Goal: Information Seeking & Learning: Find specific fact

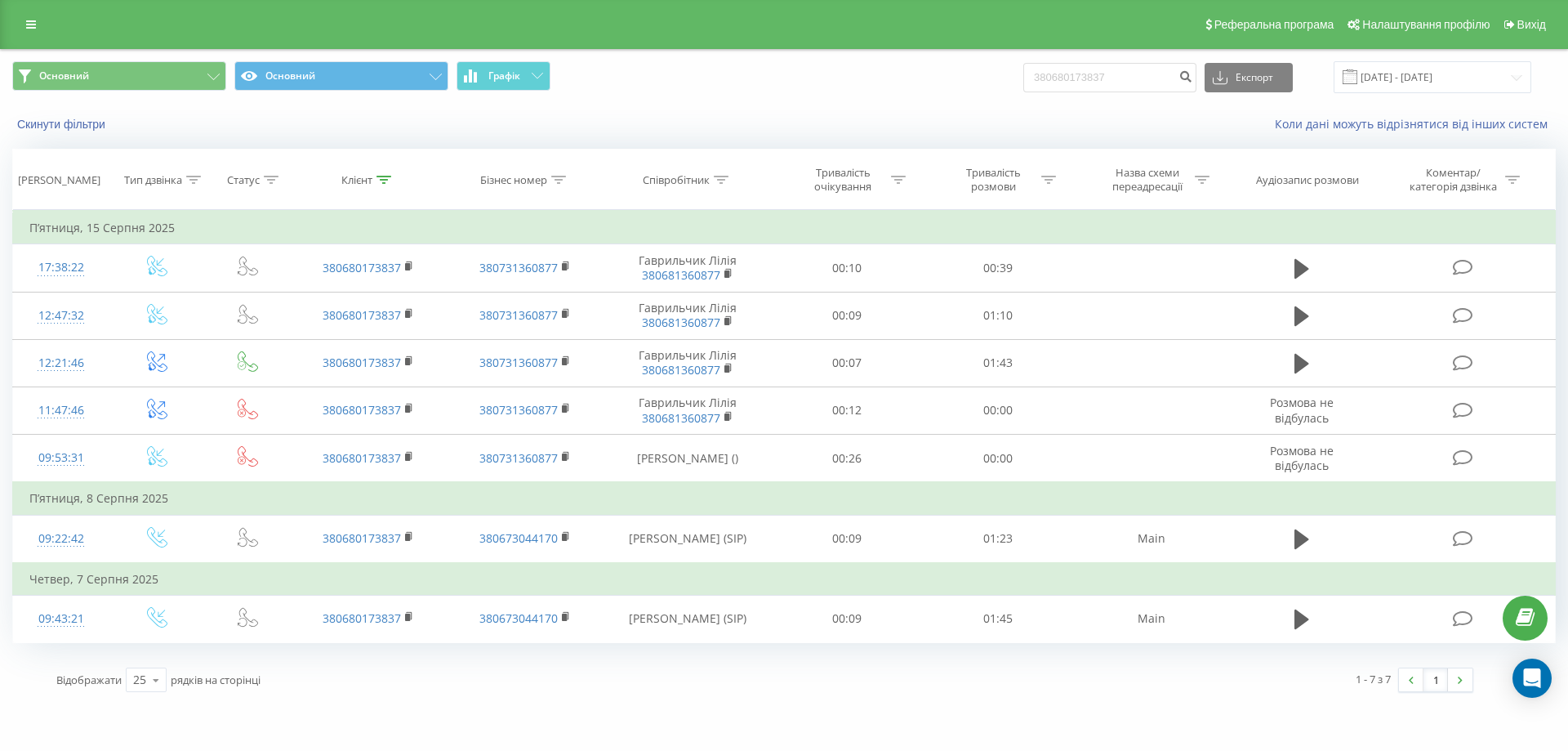
click at [1016, 83] on div "Основний Основний Графік 380680173837 Експорт .csv .xls .xlsx 18.05.2025 - 18.0…" at bounding box center [784, 77] width 1544 height 32
type input "0957425123"
click at [1193, 76] on icon "submit" at bounding box center [1185, 73] width 13 height 10
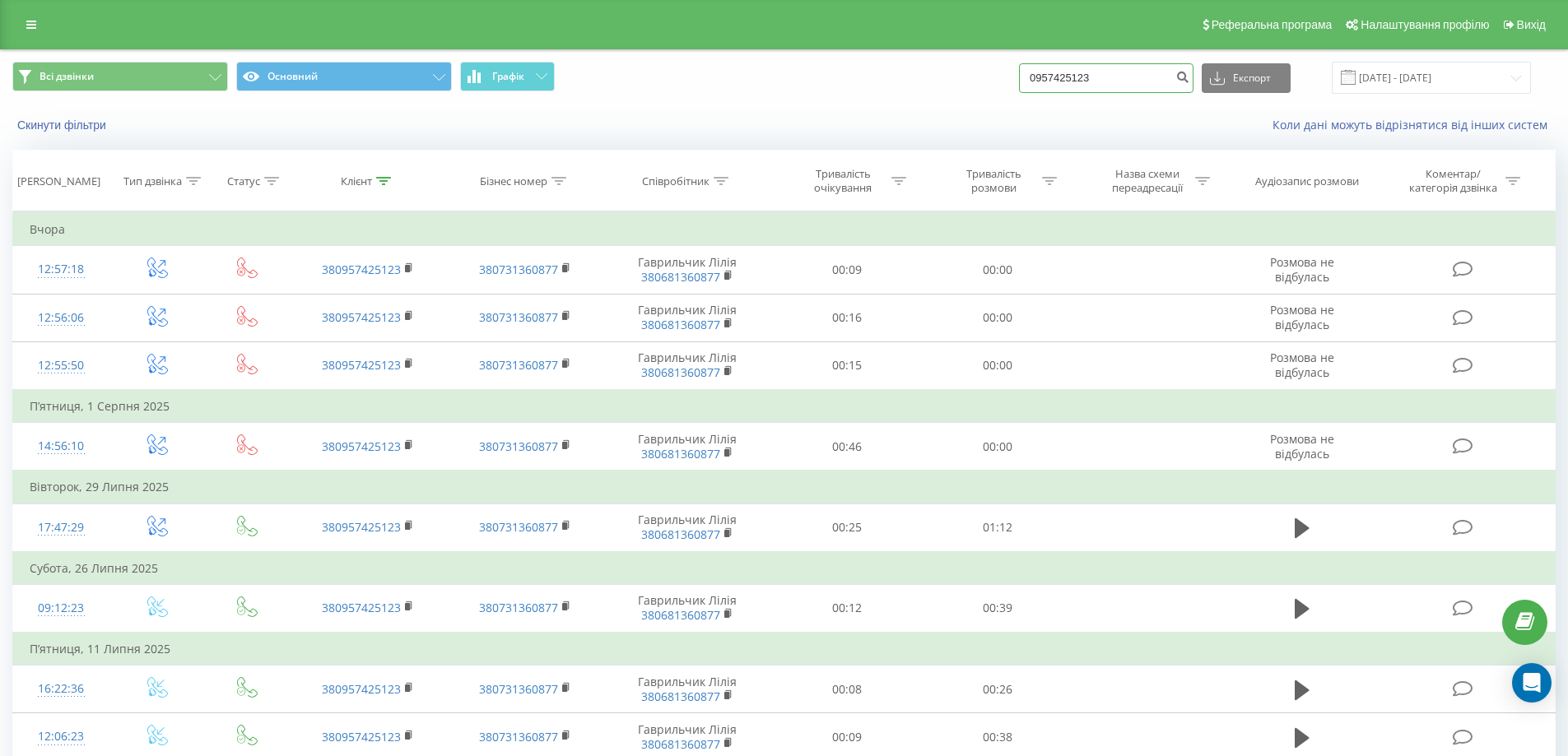
drag, startPoint x: 1110, startPoint y: 73, endPoint x: 961, endPoint y: 71, distance: 149.0
click at [944, 62] on div "Всі дзвінки Основний Графік 0957425123 Експорт .csv .xls .xlsx 19.05.2025 - 19.…" at bounding box center [784, 78] width 1543 height 32
paste input "0671534755"
type input "0671534755"
click at [1189, 78] on icon "submit" at bounding box center [1182, 74] width 14 height 10
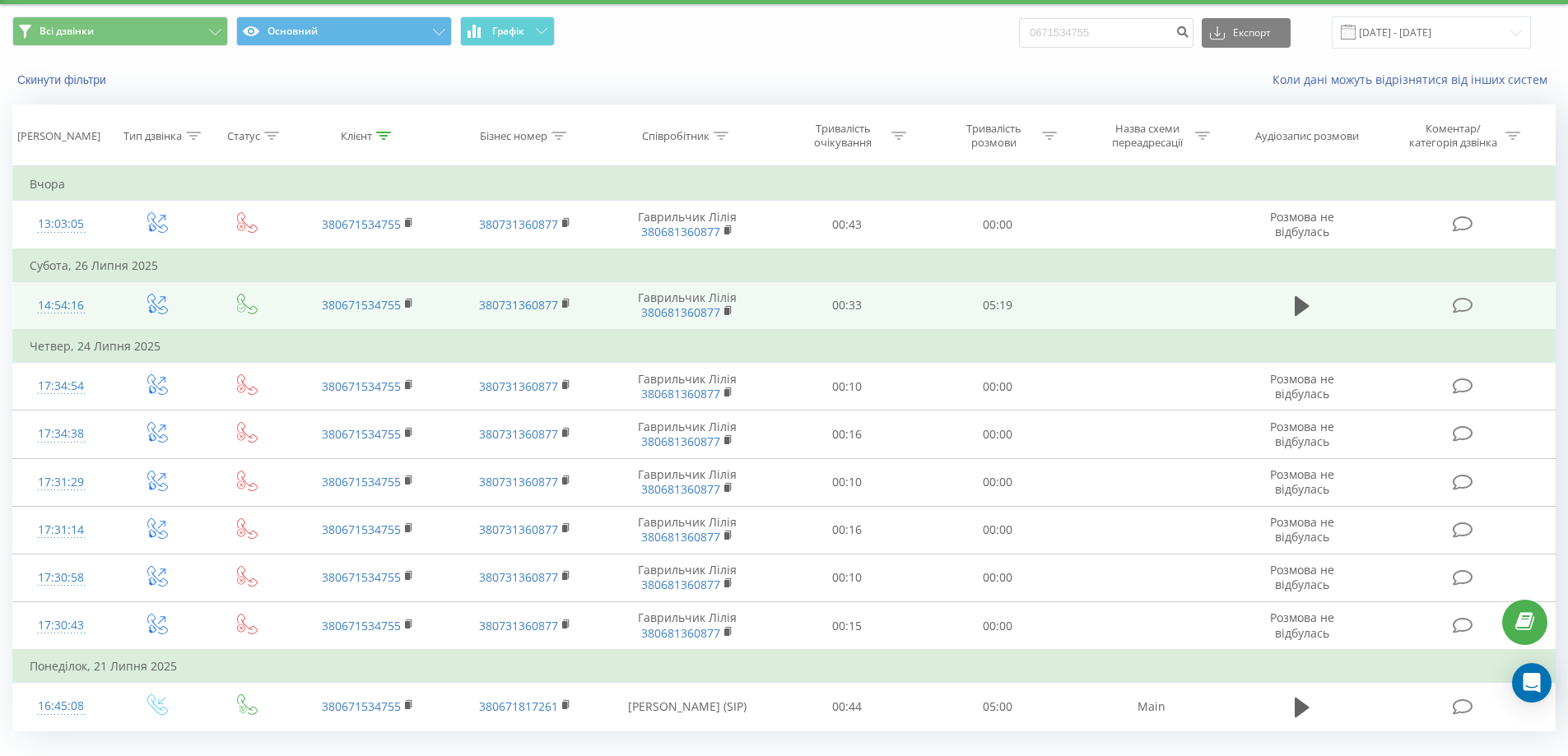
scroll to position [82, 0]
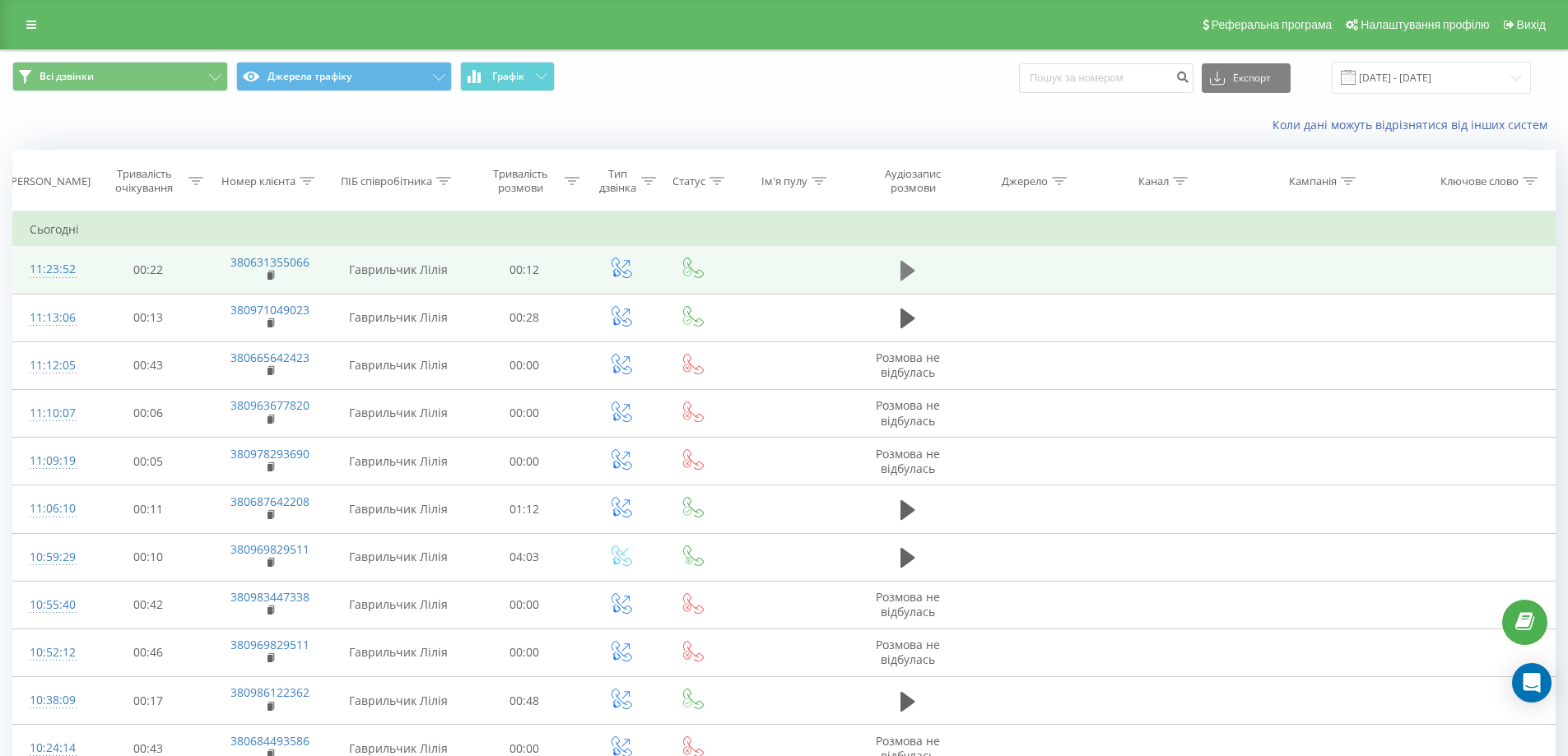
click at [911, 272] on icon at bounding box center [907, 271] width 14 height 20
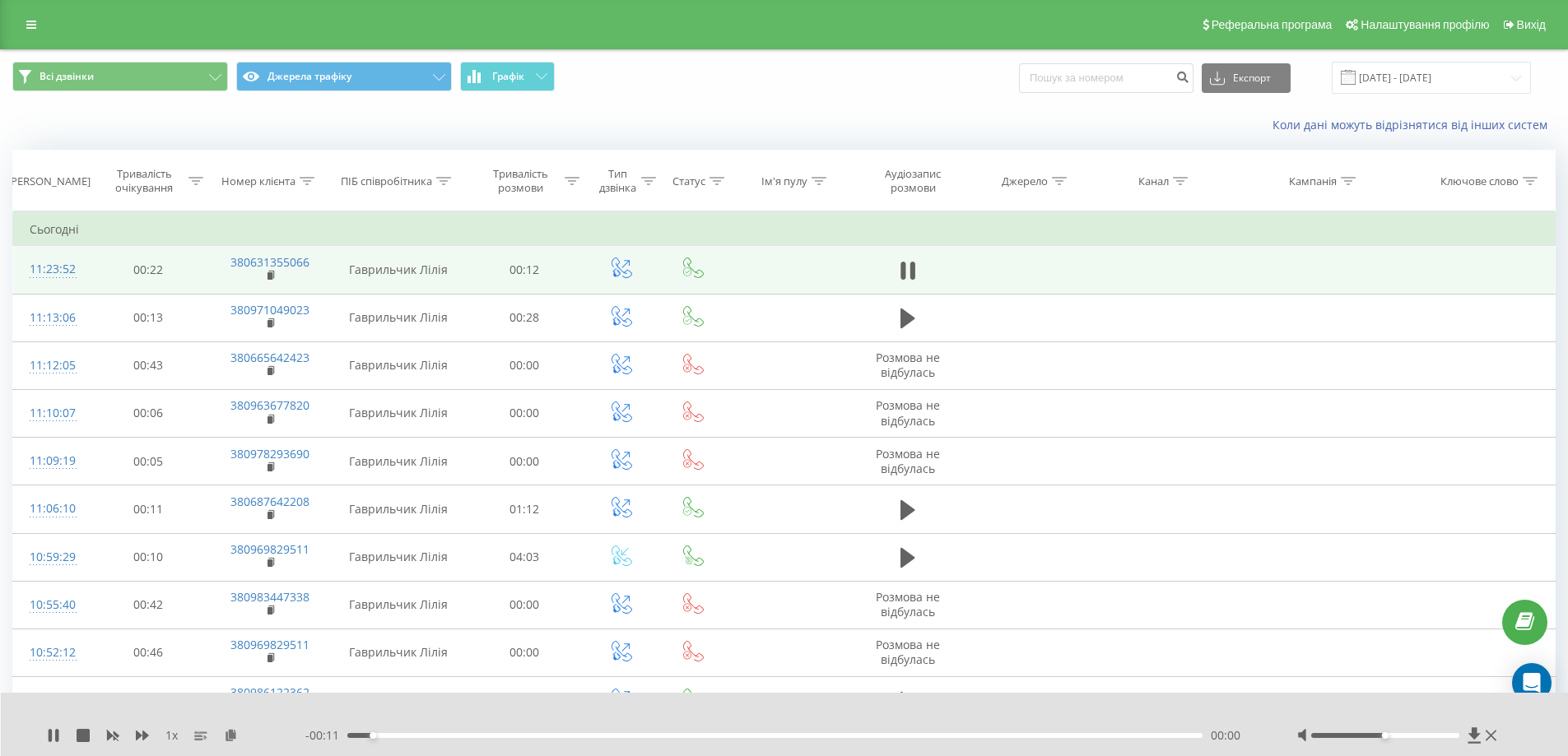
click at [1344, 732] on div at bounding box center [1399, 735] width 204 height 16
click at [1344, 737] on div at bounding box center [1385, 734] width 148 height 5
click at [911, 272] on icon at bounding box center [911, 271] width 5 height 18
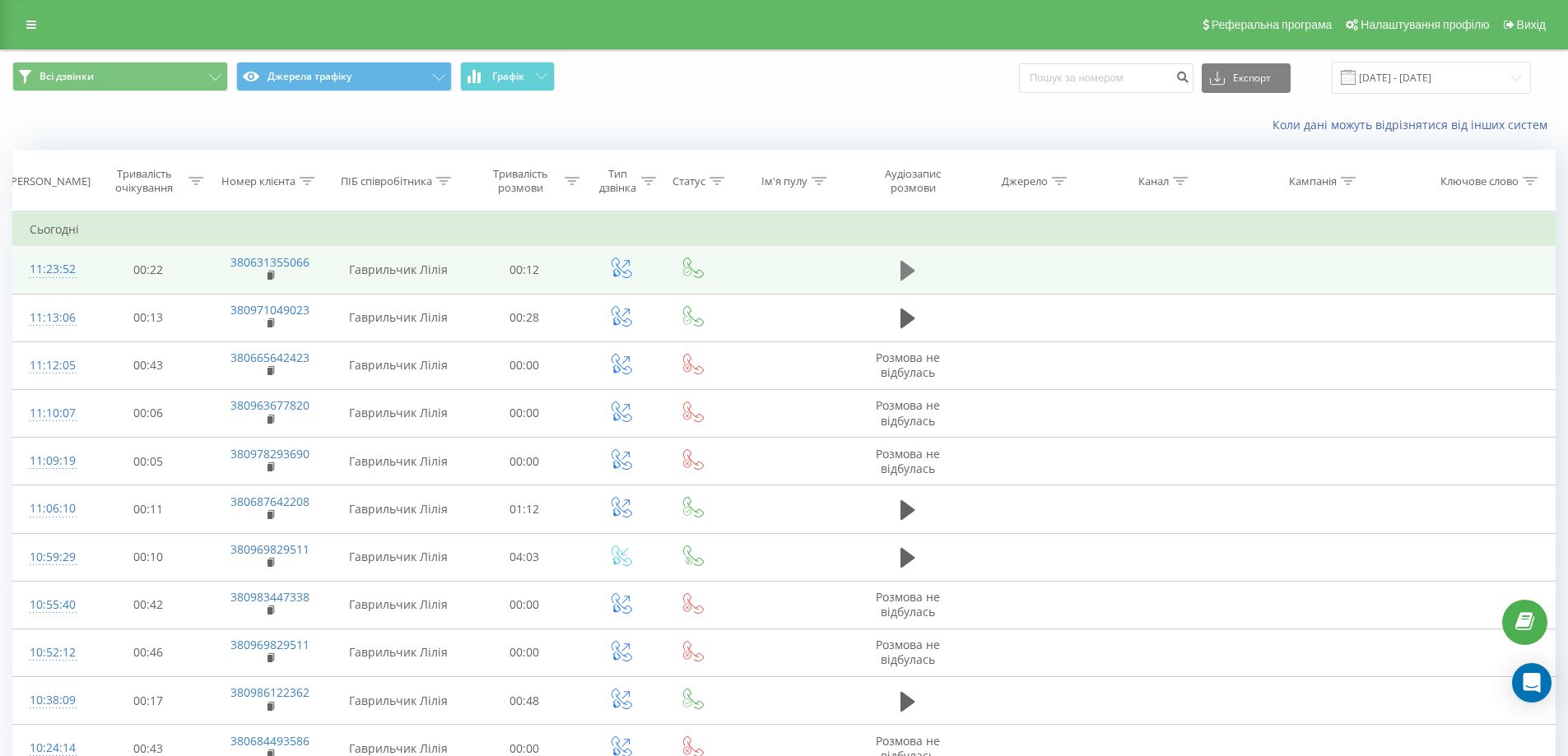
click at [907, 272] on icon at bounding box center [907, 271] width 14 height 20
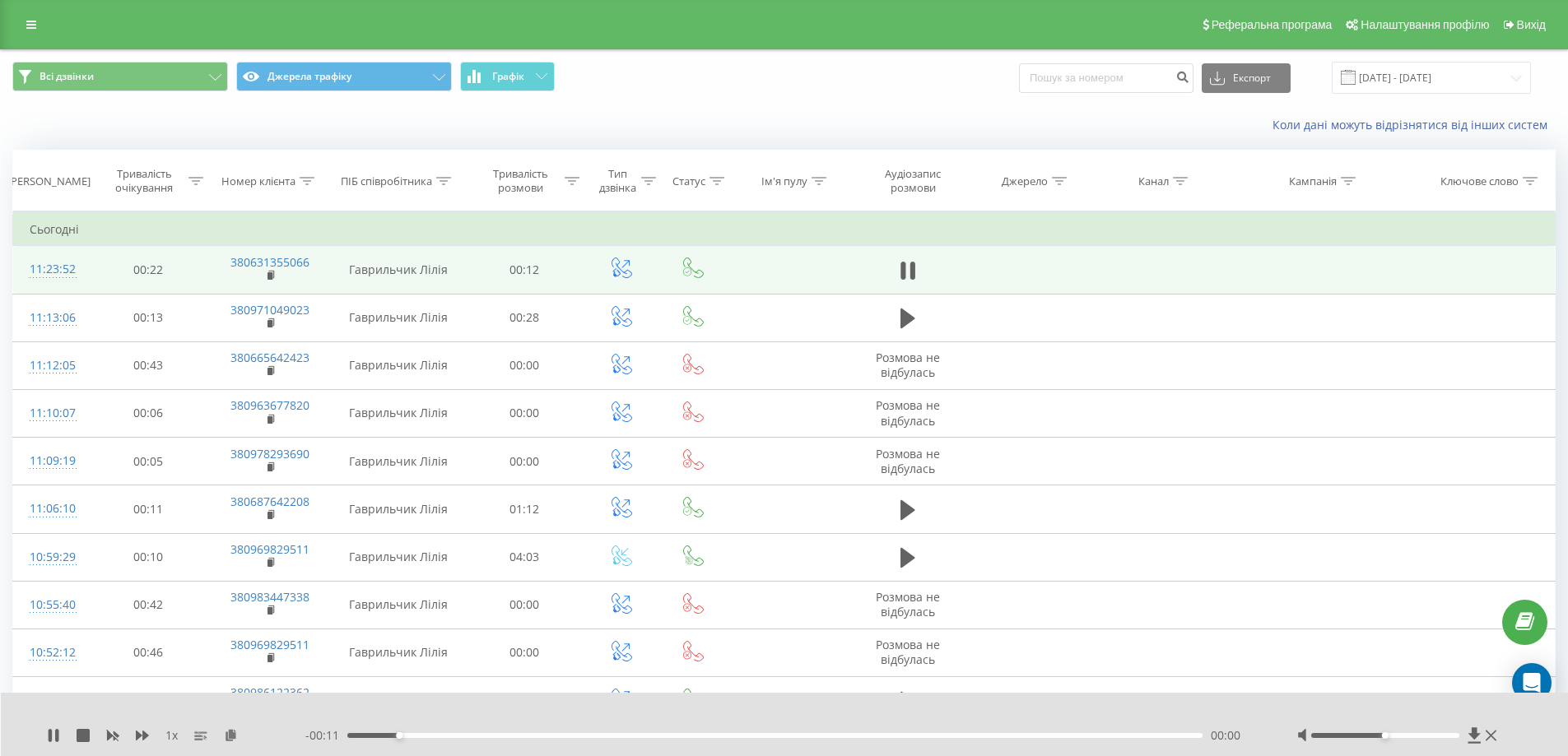
drag, startPoint x: 455, startPoint y: 733, endPoint x: 520, endPoint y: 736, distance: 65.1
click at [459, 733] on div "00:00" at bounding box center [775, 734] width 856 height 5
drag, startPoint x: 1346, startPoint y: 734, endPoint x: 1332, endPoint y: 739, distance: 14.9
click at [1345, 734] on div at bounding box center [1385, 734] width 148 height 5
click at [910, 266] on icon at bounding box center [911, 271] width 5 height 18
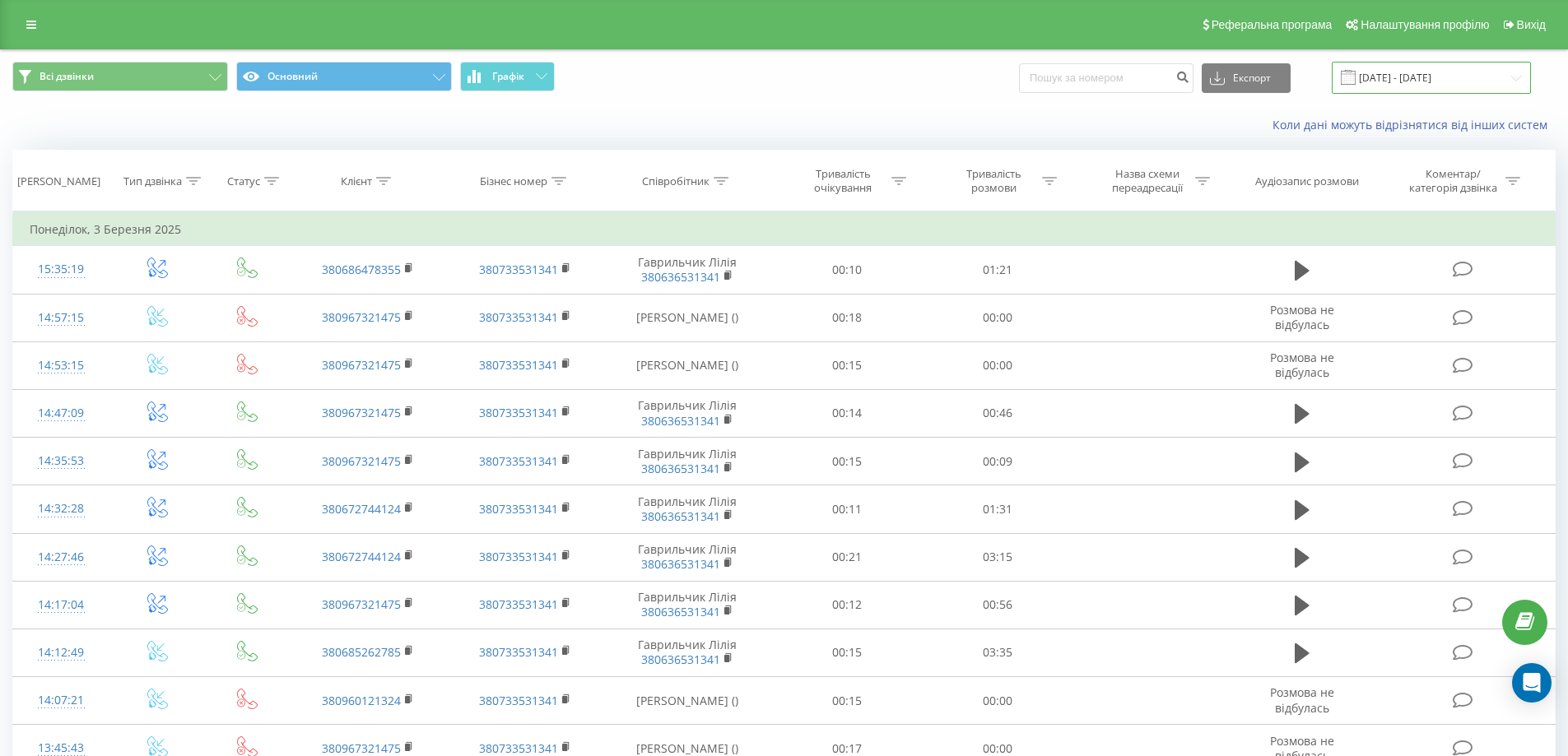
click at [1380, 79] on input "[DATE] - [DATE]" at bounding box center [1431, 78] width 199 height 32
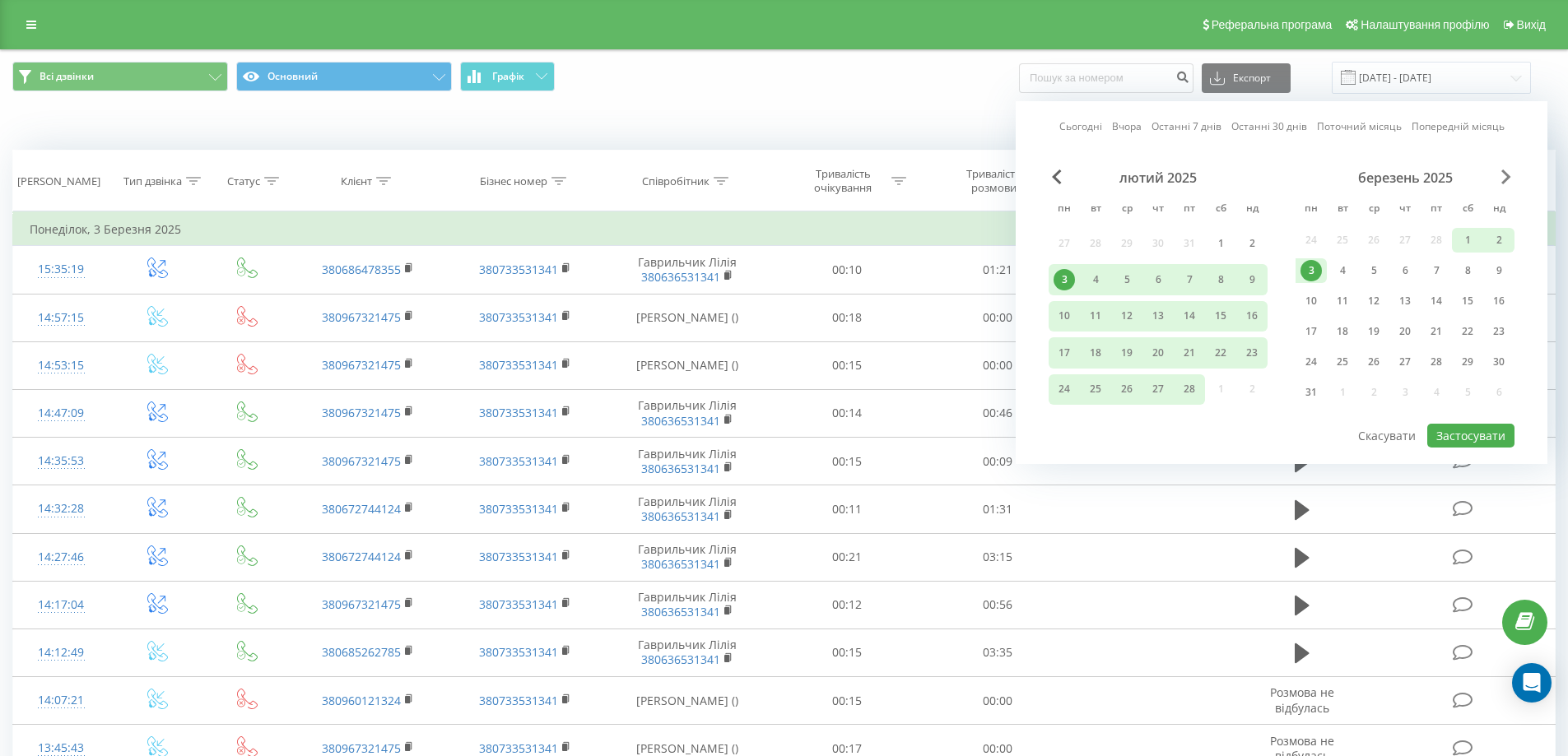
click at [1504, 176] on span "Next Month" at bounding box center [1506, 177] width 10 height 14
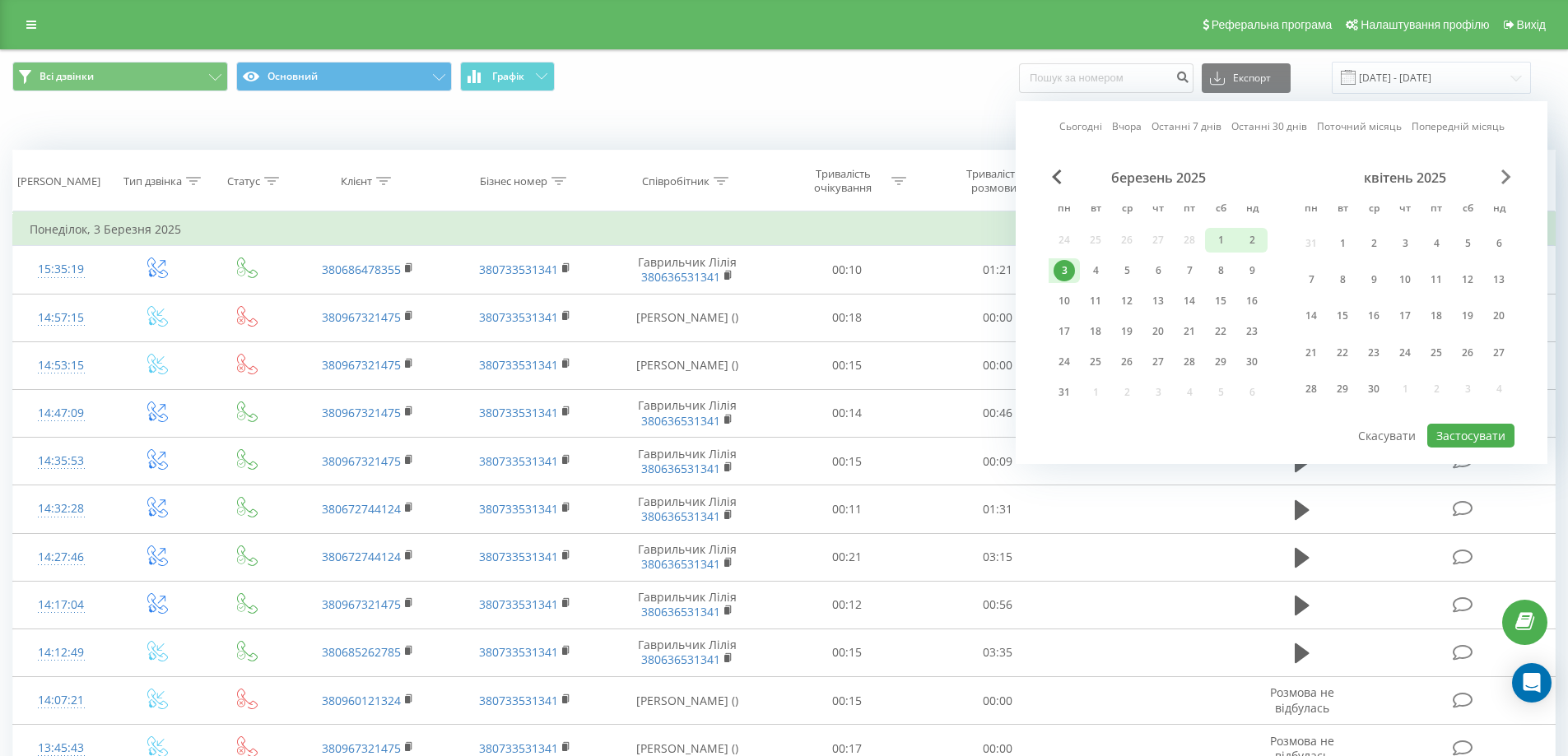
click at [1503, 175] on span "Next Month" at bounding box center [1506, 177] width 10 height 14
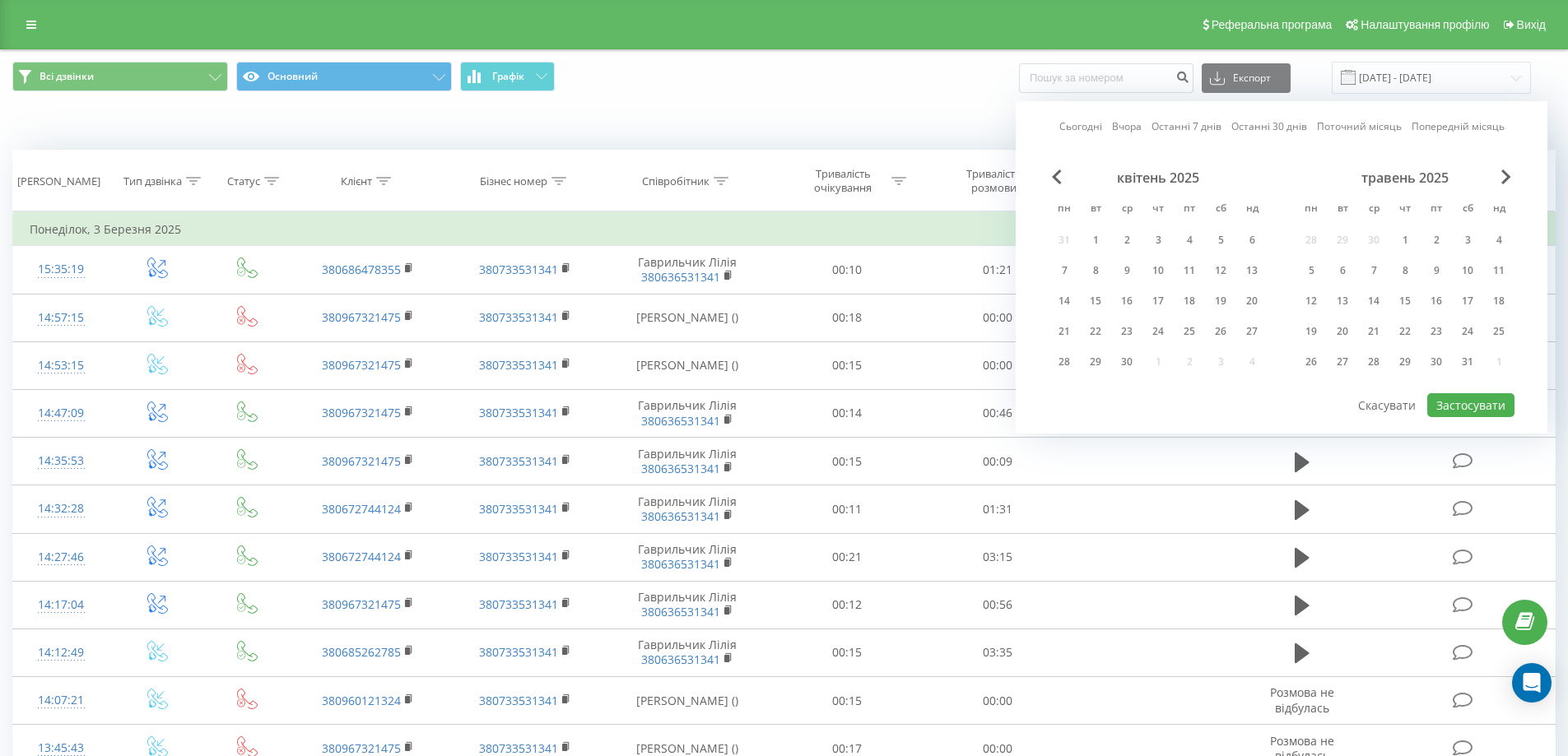
click at [1335, 125] on link "Поточний місяць" at bounding box center [1359, 125] width 85 height 15
drag, startPoint x: 1452, startPoint y: 404, endPoint x: 1478, endPoint y: 410, distance: 26.7
click at [1455, 405] on button "Застосувати" at bounding box center [1471, 405] width 88 height 23
type input "[DATE] - [DATE]"
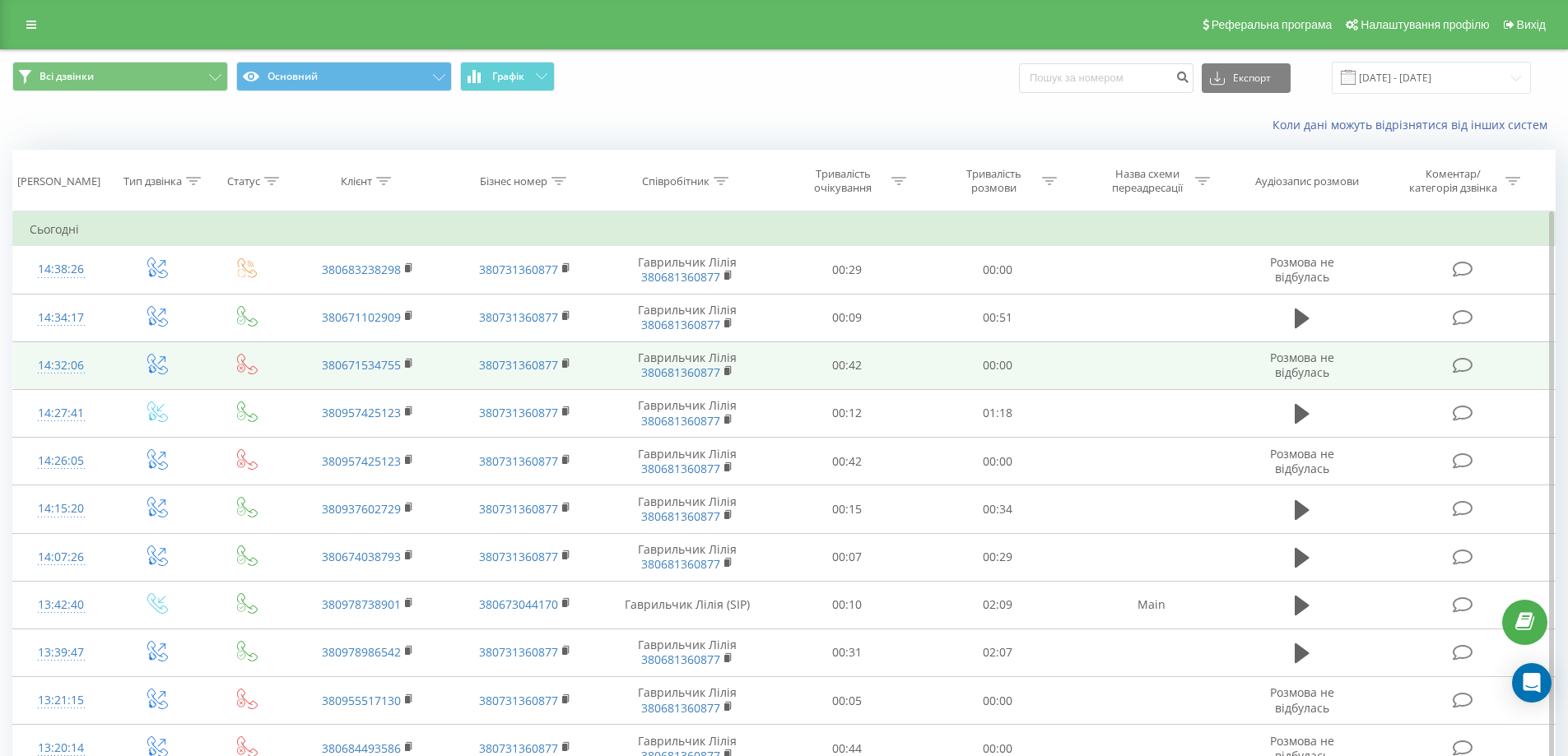
drag, startPoint x: 1301, startPoint y: 321, endPoint x: 1288, endPoint y: 346, distance: 28.2
click at [1302, 321] on icon at bounding box center [1302, 318] width 14 height 20
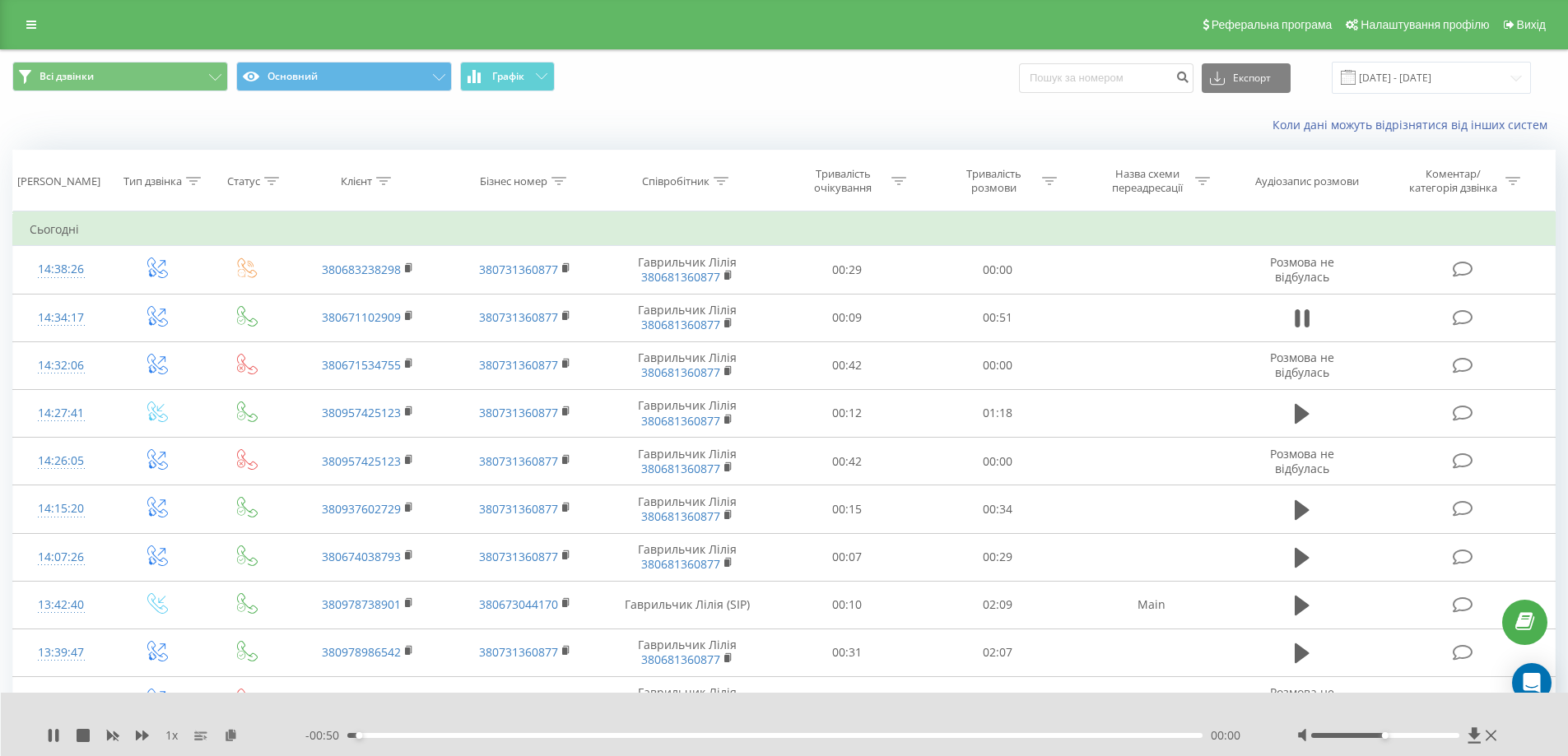
click at [1342, 732] on div at bounding box center [1399, 735] width 204 height 16
click at [1347, 734] on div at bounding box center [1385, 734] width 148 height 5
click at [526, 734] on div "00:03" at bounding box center [775, 734] width 856 height 5
click at [52, 733] on icon at bounding box center [53, 735] width 14 height 14
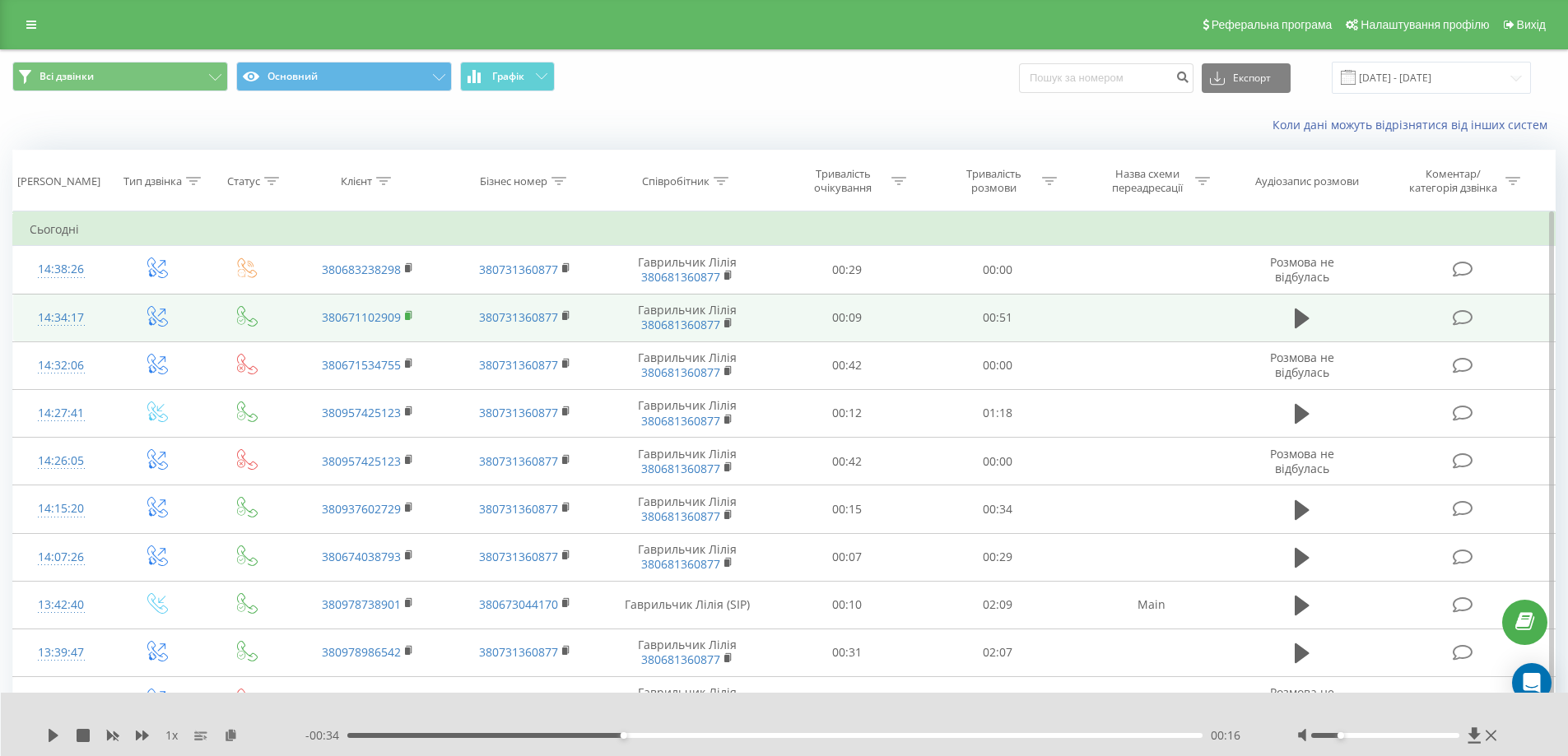
click at [408, 315] on rect at bounding box center [406, 316] width 5 height 7
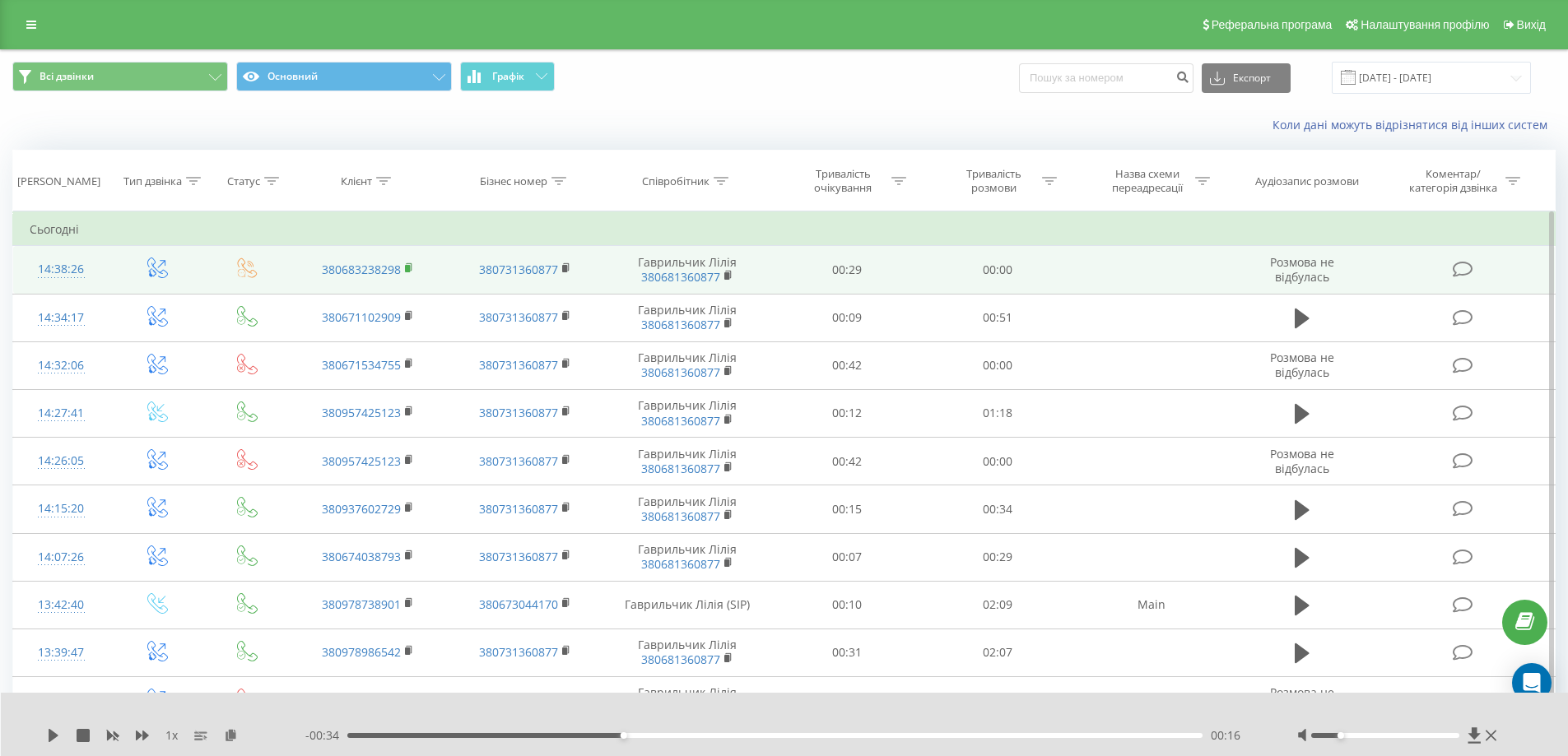
click at [408, 266] on rect at bounding box center [406, 269] width 5 height 7
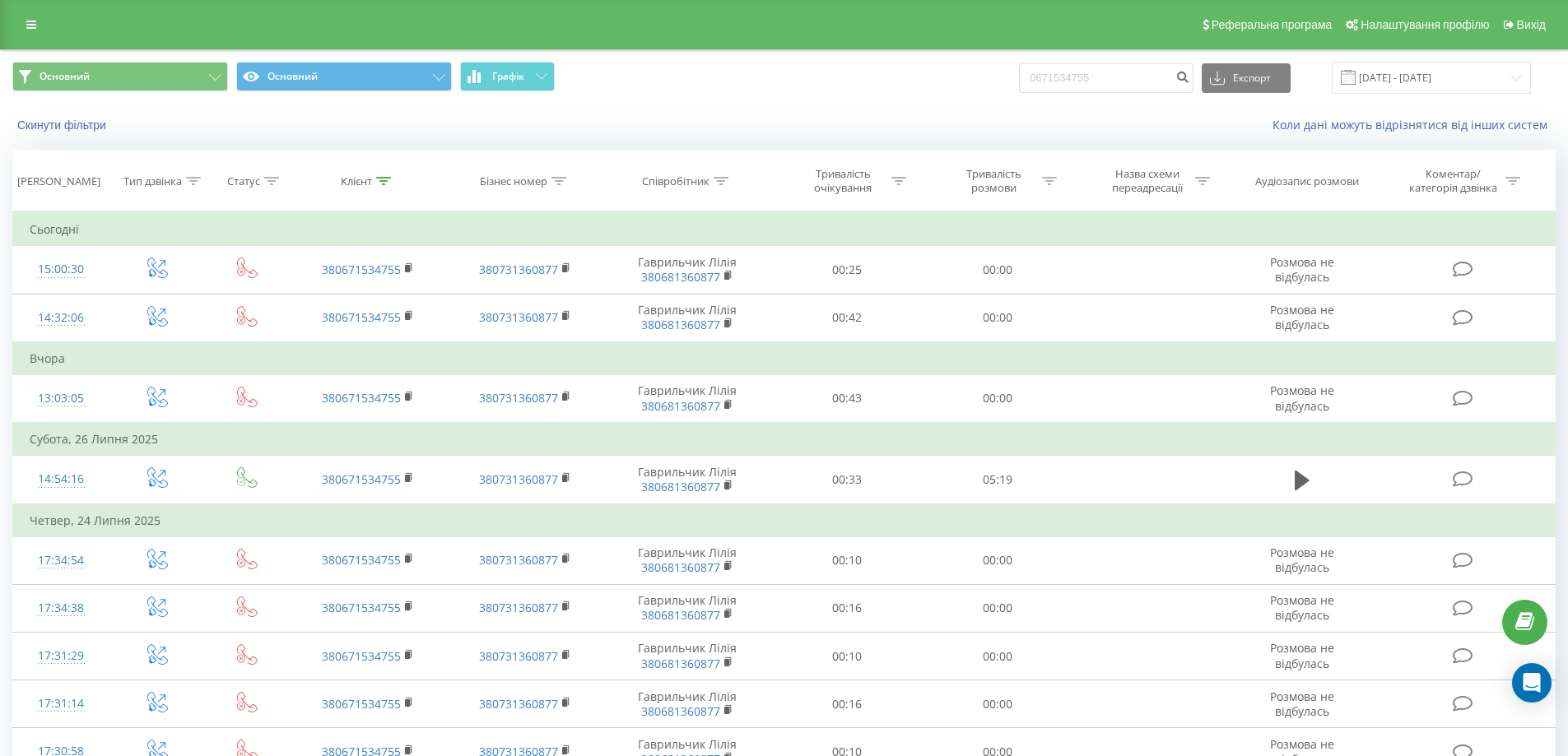
click at [942, 508] on td "Четвер, 24 Липня 2025" at bounding box center [784, 521] width 1542 height 32
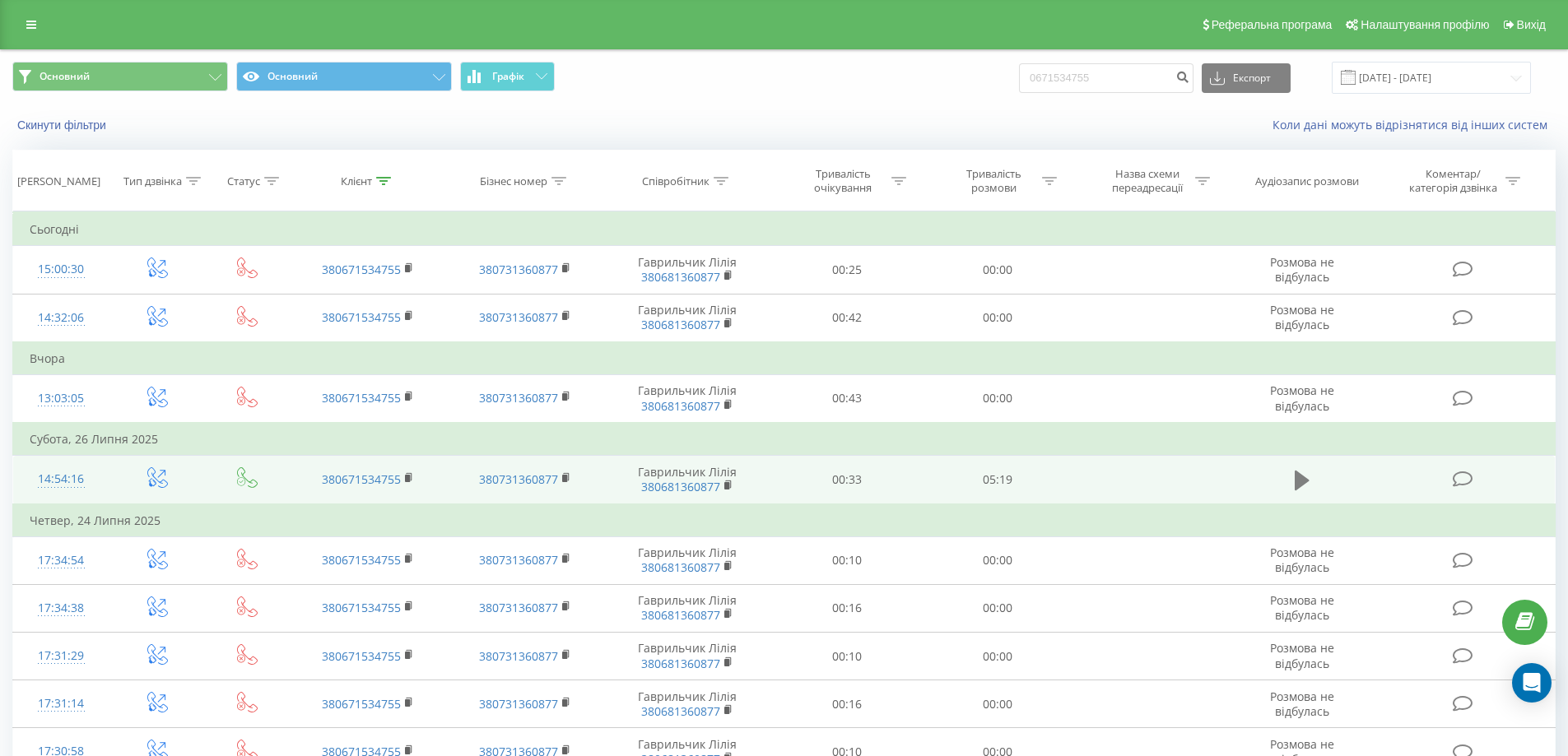
click at [1298, 479] on icon at bounding box center [1302, 480] width 14 height 20
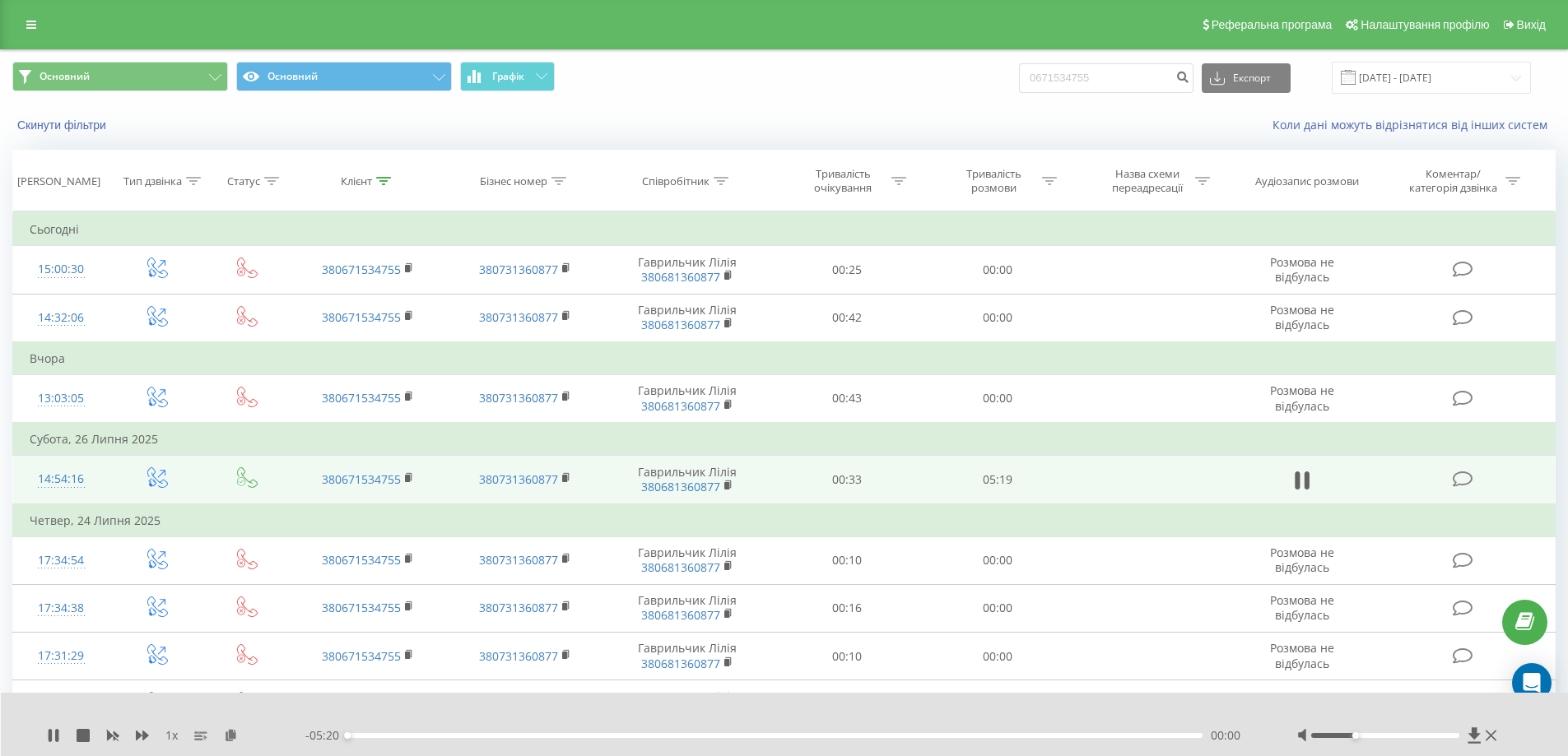
click at [1354, 733] on div at bounding box center [1385, 734] width 148 height 5
click at [1333, 735] on div at bounding box center [1385, 734] width 148 height 5
click at [1348, 731] on div at bounding box center [1399, 735] width 204 height 16
click at [1353, 733] on div at bounding box center [1385, 734] width 148 height 5
click at [1338, 733] on div at bounding box center [1385, 734] width 148 height 5
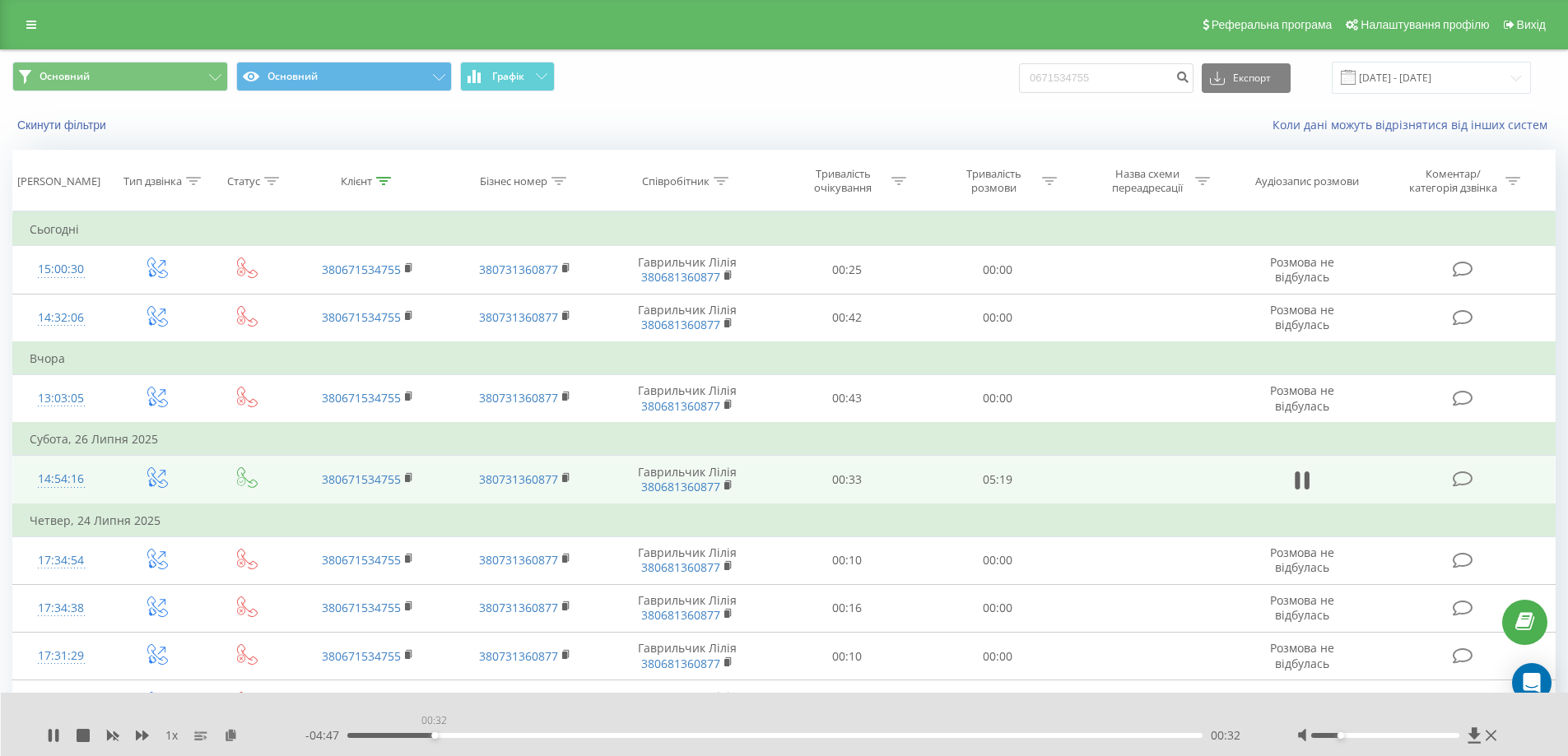
click at [433, 735] on div "00:32" at bounding box center [775, 734] width 856 height 5
click at [527, 734] on div "00:43" at bounding box center [775, 734] width 856 height 5
drag, startPoint x: 649, startPoint y: 733, endPoint x: 663, endPoint y: 734, distance: 14.0
click at [649, 735] on div "01:20" at bounding box center [775, 734] width 856 height 5
click at [765, 735] on div "02:02" at bounding box center [775, 734] width 856 height 5
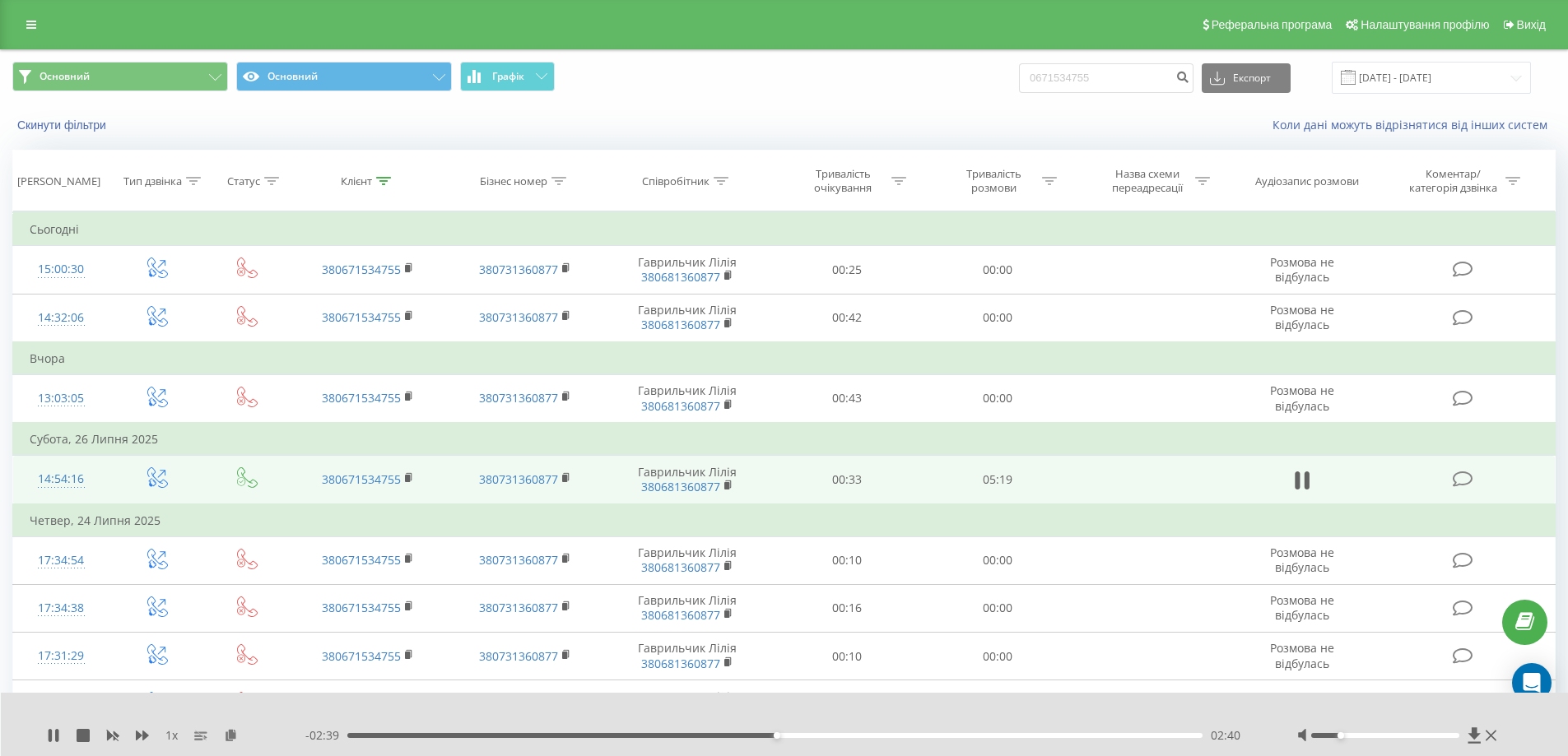
click at [886, 733] on div "02:40" at bounding box center [775, 734] width 856 height 5
click at [1005, 735] on div "03:29" at bounding box center [775, 734] width 856 height 5
click at [1097, 735] on div "04:09" at bounding box center [775, 734] width 856 height 5
click at [1152, 734] on div "04:43" at bounding box center [775, 734] width 856 height 5
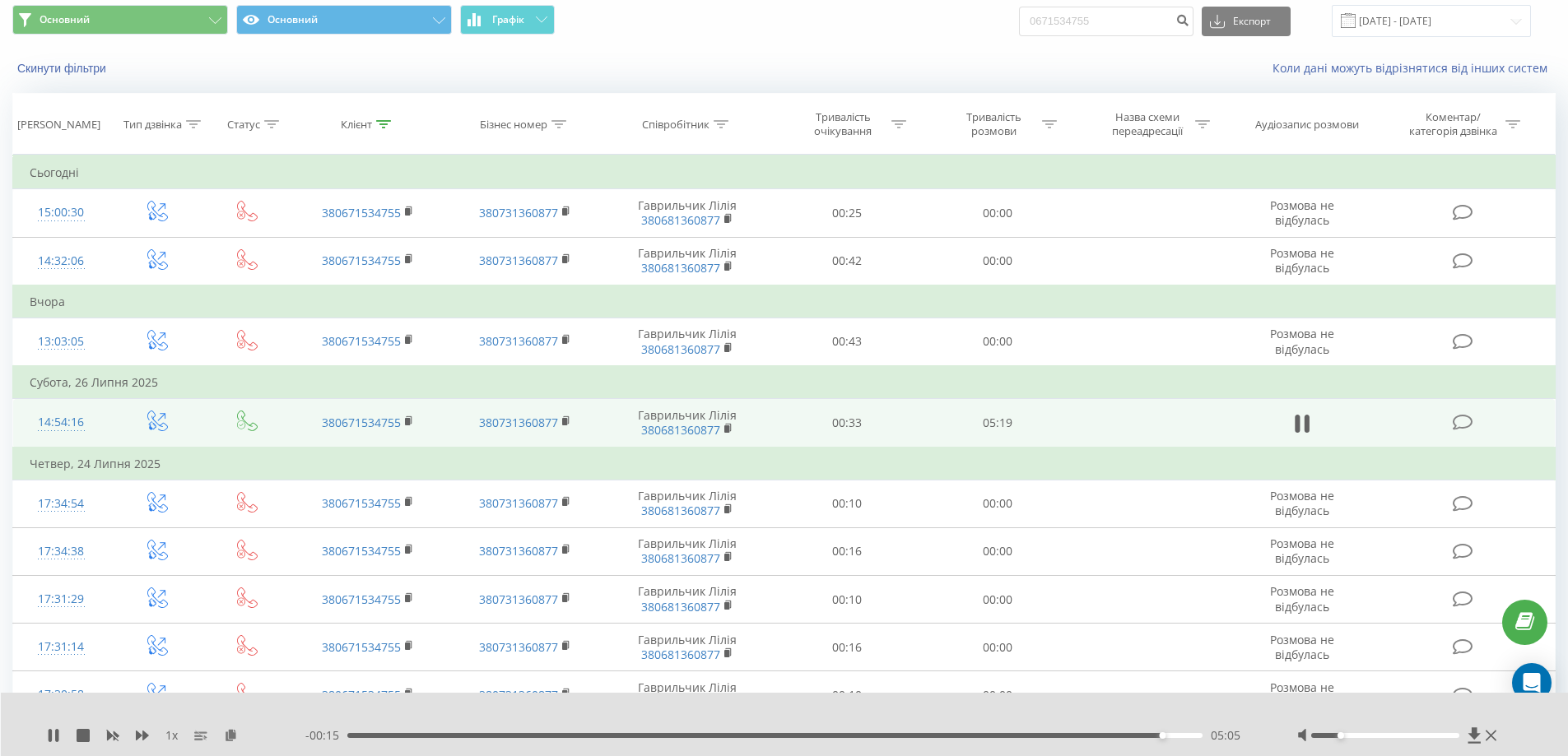
scroll to position [82, 0]
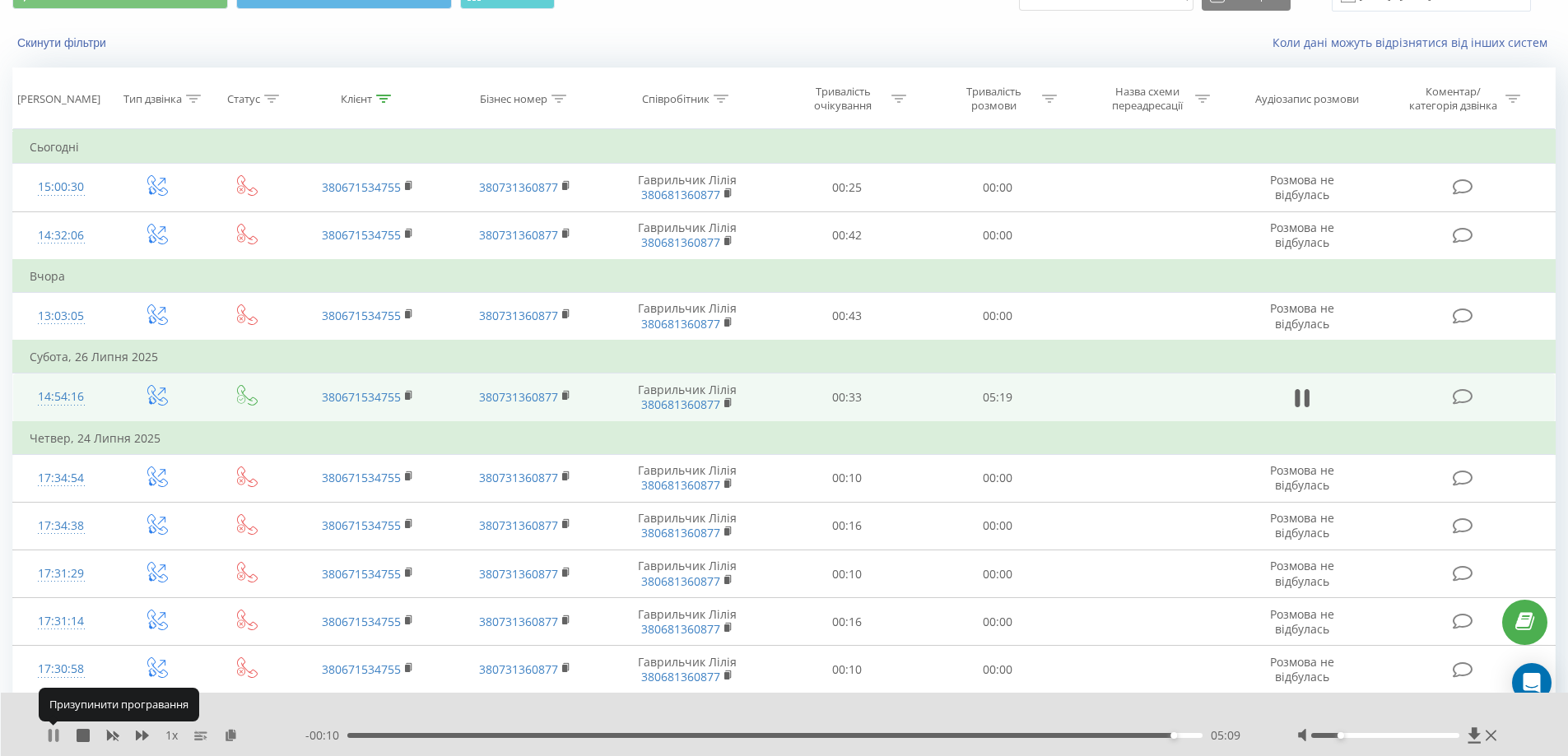
click at [51, 733] on icon at bounding box center [51, 735] width 4 height 14
click at [1132, 23] on div "Скинути фільтри Коли дані можуть відрізнятися вiд інших систем" at bounding box center [784, 43] width 1566 height 40
click at [1005, 38] on div "Коли дані можуть відрізнятися вiд інших систем" at bounding box center [1078, 42] width 979 height 16
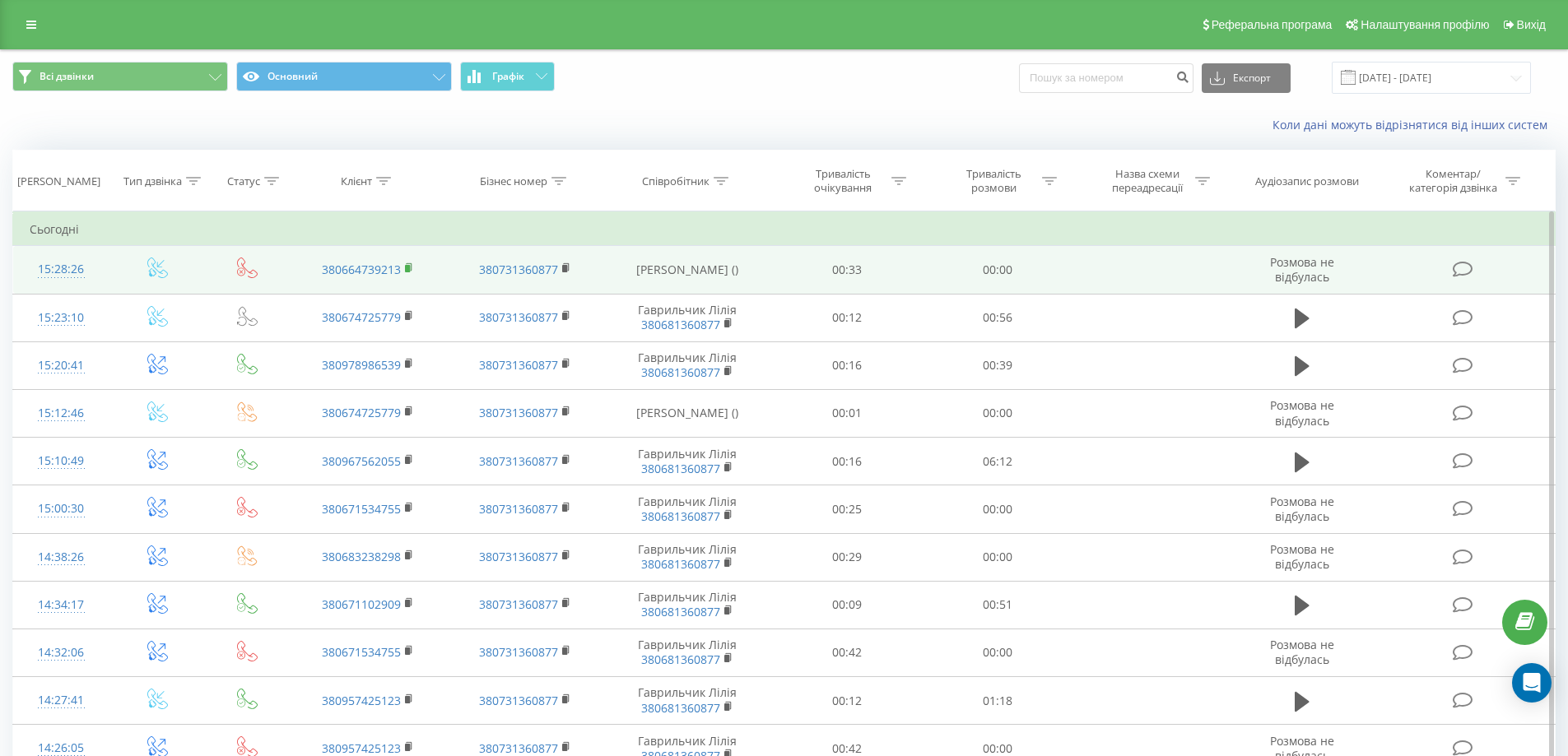
click at [407, 265] on rect at bounding box center [406, 269] width 5 height 7
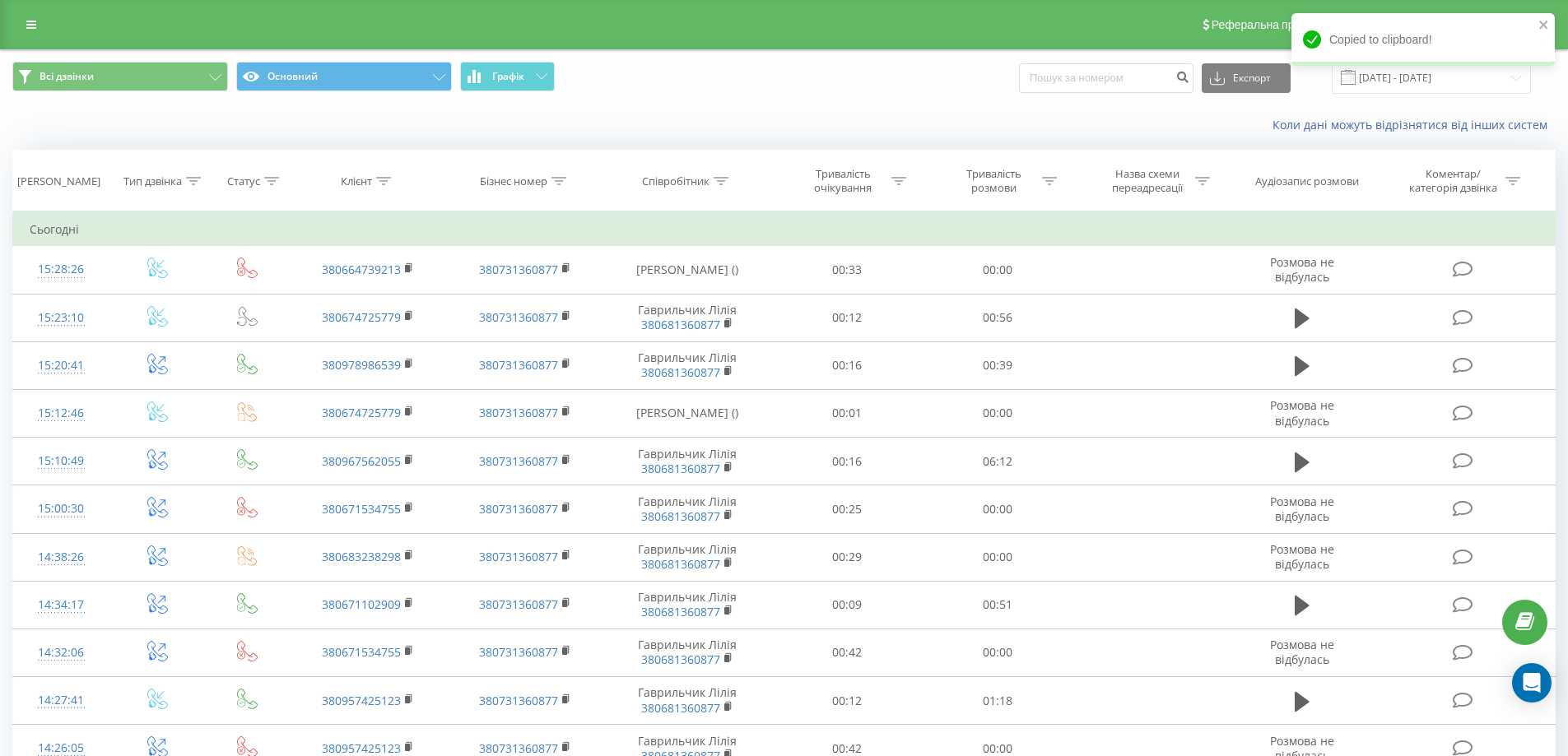
click at [1025, 106] on div "Коли дані можуть відрізнятися вiд інших систем" at bounding box center [784, 125] width 1566 height 40
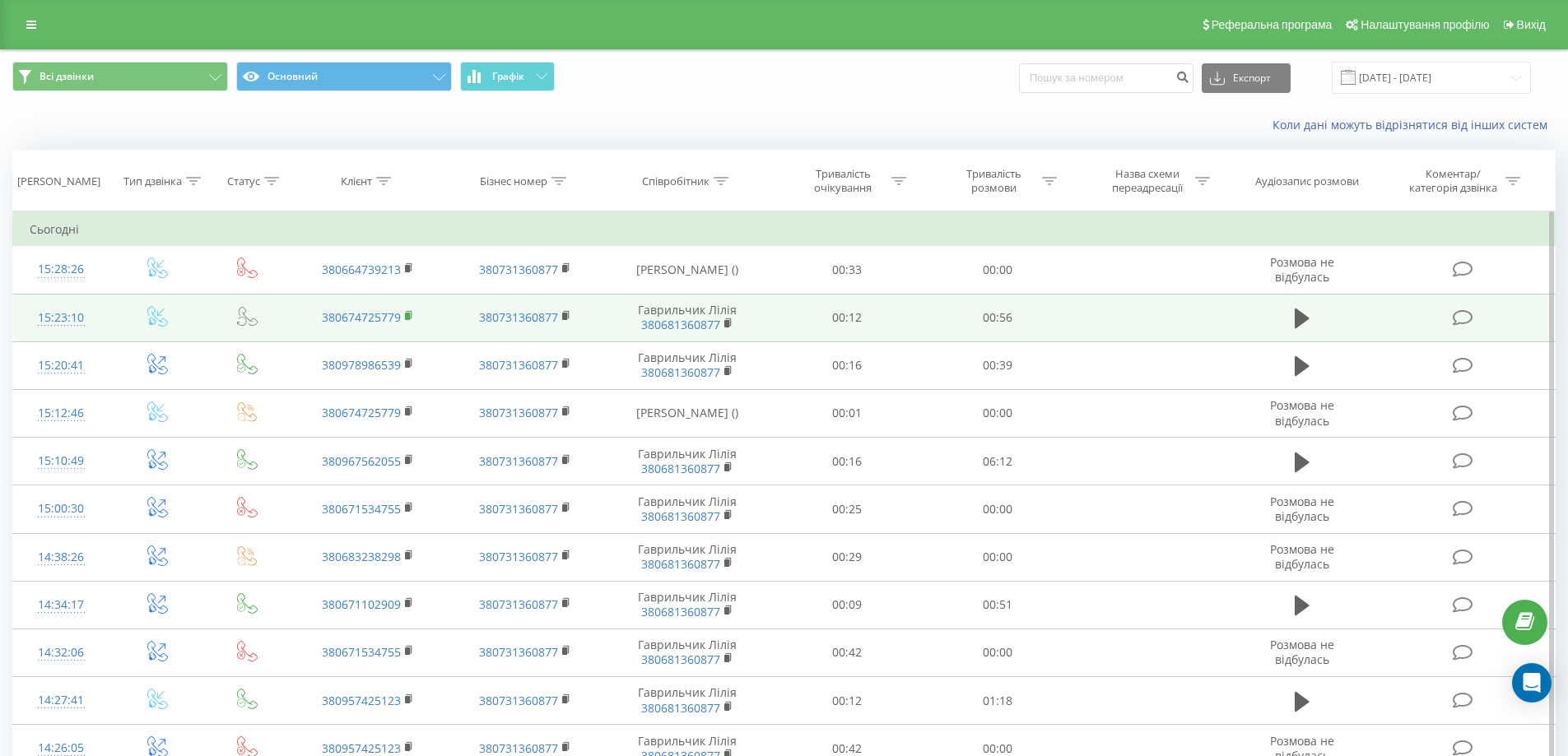
click at [408, 316] on rect at bounding box center [406, 316] width 5 height 7
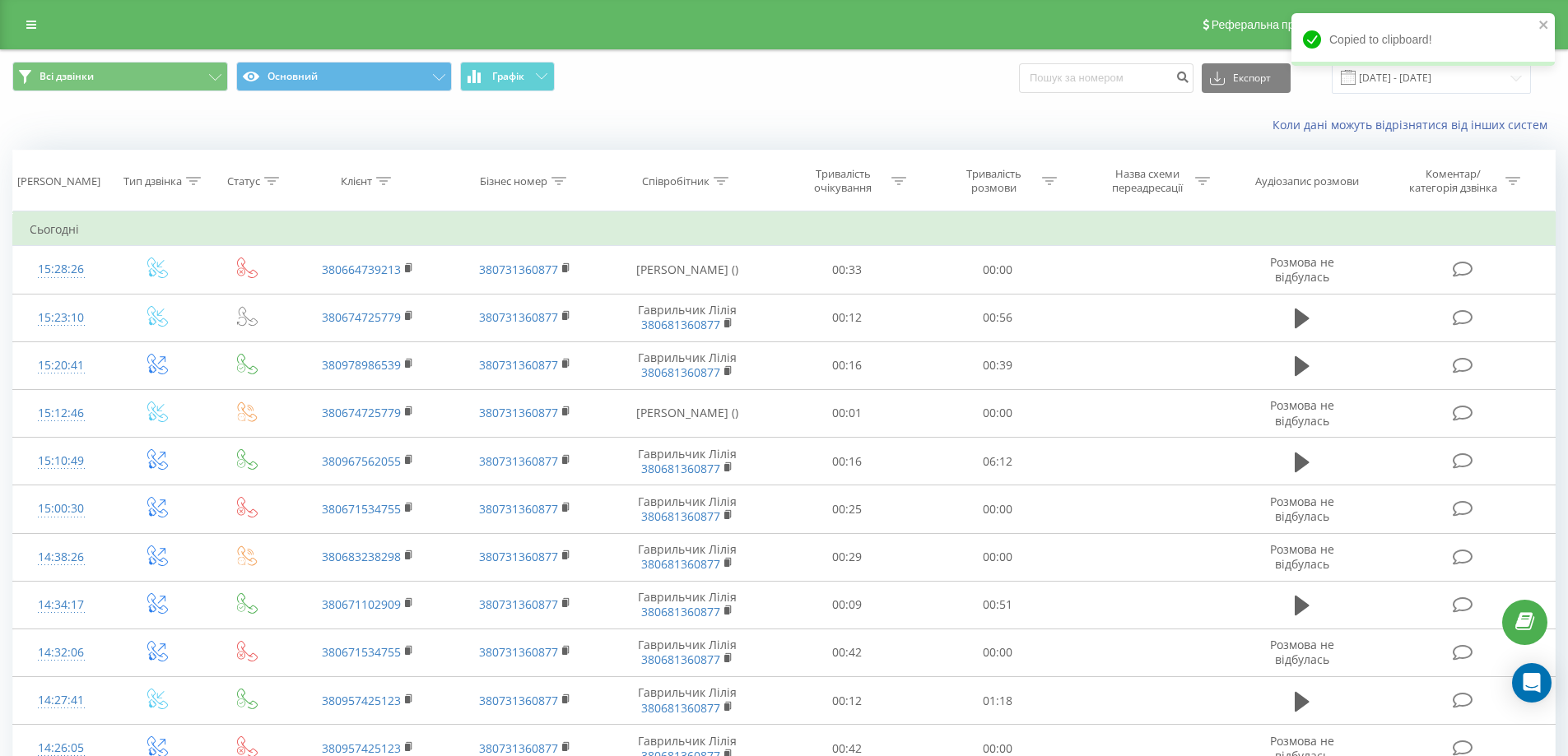
click at [727, 97] on div "Всі дзвінки Основний Графік Експорт .csv .xls .xlsx [DATE] - [DATE]" at bounding box center [784, 78] width 1566 height 55
click at [986, 88] on div "Всі дзвінки Основний Графік Експорт .csv .xls .xlsx [DATE] - [DATE]" at bounding box center [784, 78] width 1543 height 32
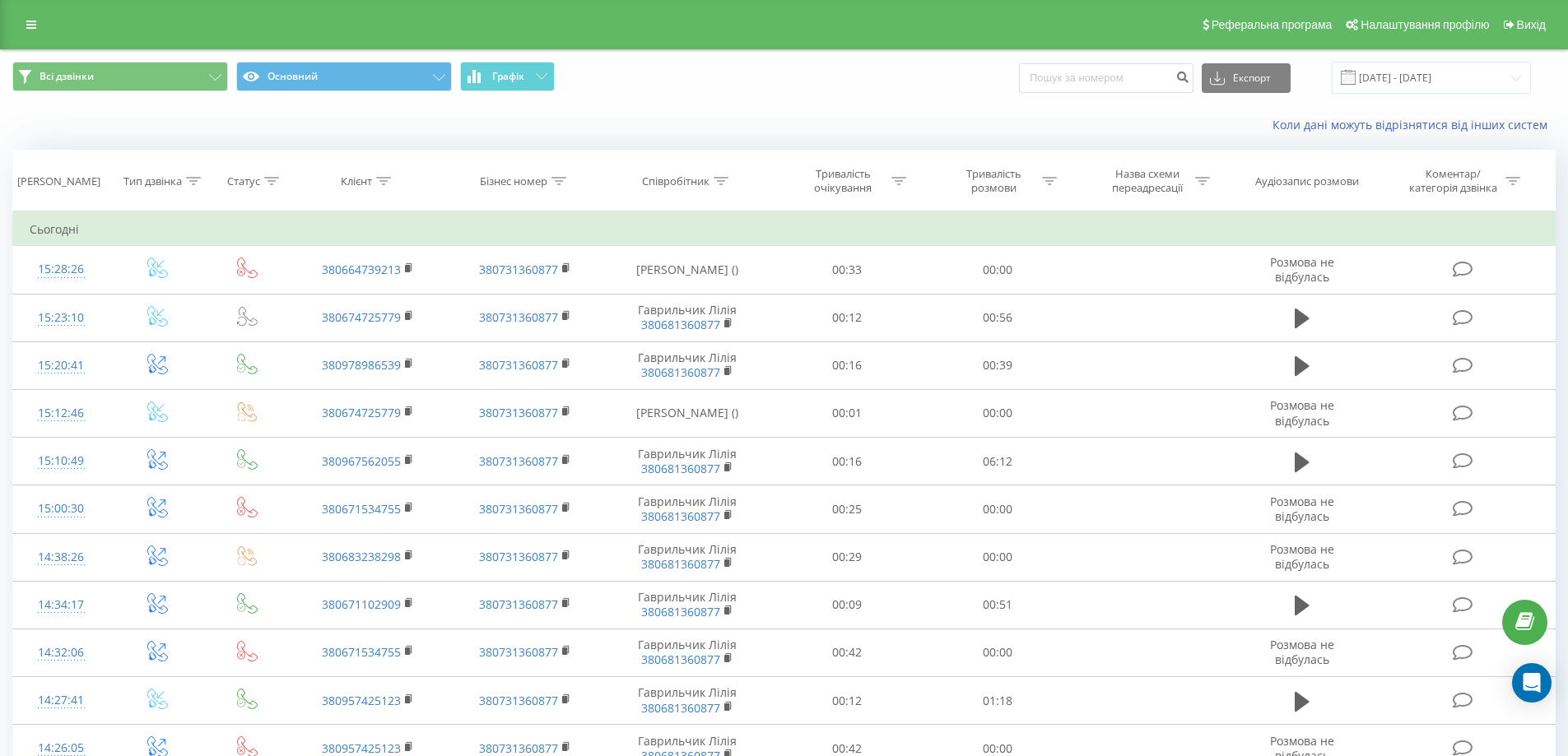
click at [987, 99] on div "Всі дзвінки Основний Графік Експорт .csv .xls .xlsx [DATE] - [DATE]" at bounding box center [784, 78] width 1566 height 55
